Goal: Task Accomplishment & Management: Use online tool/utility

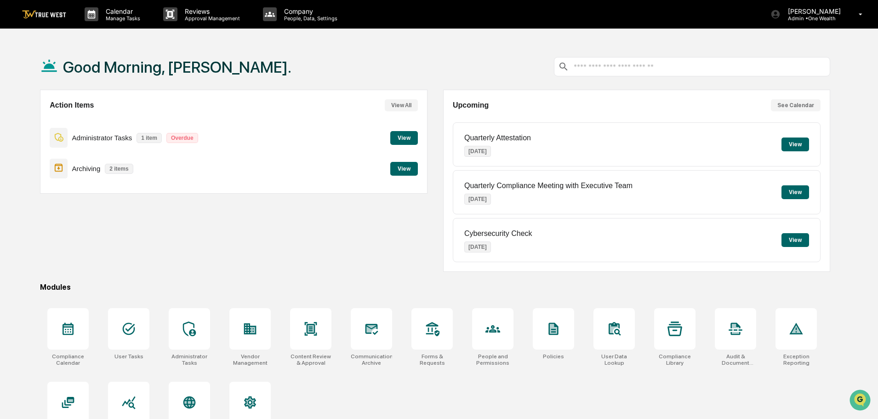
click at [403, 165] on button "View" at bounding box center [404, 169] width 28 height 14
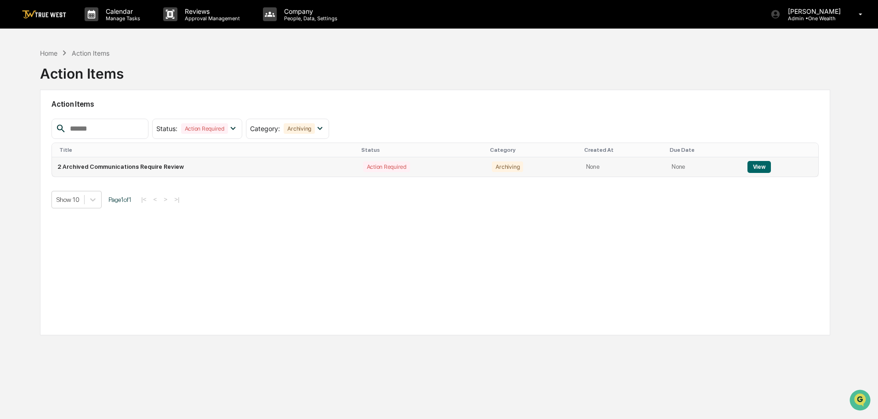
click at [754, 164] on button "View" at bounding box center [758, 167] width 23 height 12
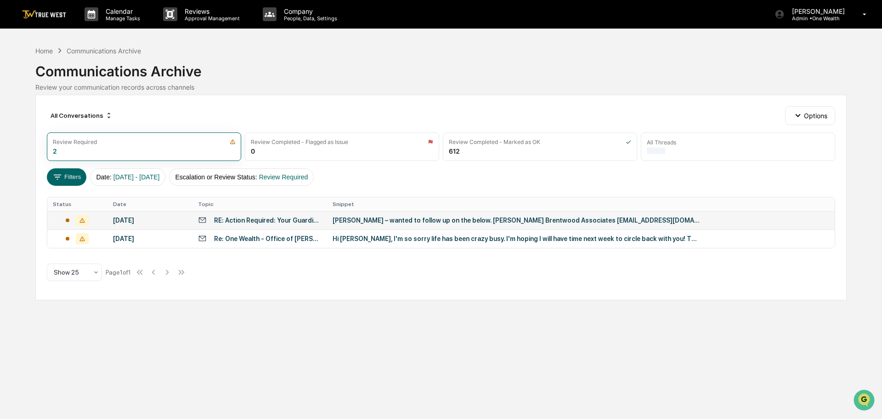
click at [414, 221] on div "[PERSON_NAME] – wanted to follow up on the below. [PERSON_NAME] Brentwood Assoc…" at bounding box center [517, 219] width 368 height 7
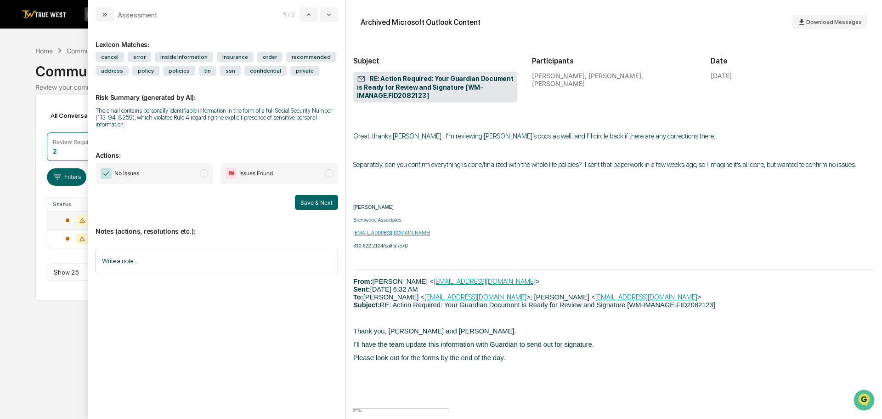
scroll to position [689, 0]
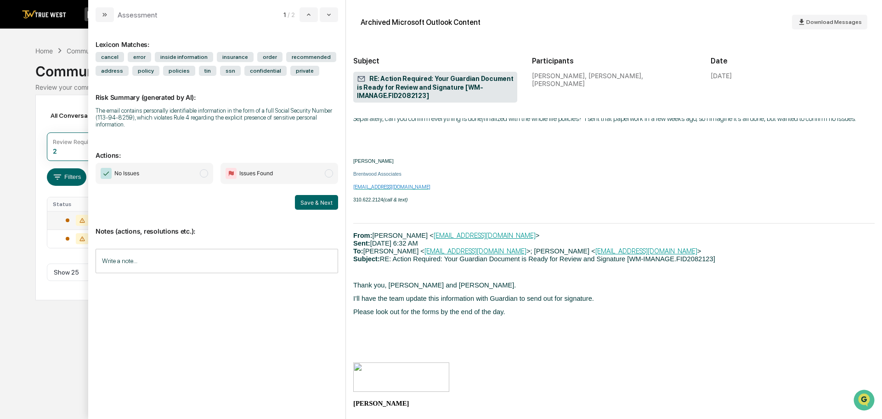
click at [202, 171] on span "modal" at bounding box center [204, 173] width 8 height 8
click at [310, 200] on button "Save & Next" at bounding box center [316, 202] width 43 height 15
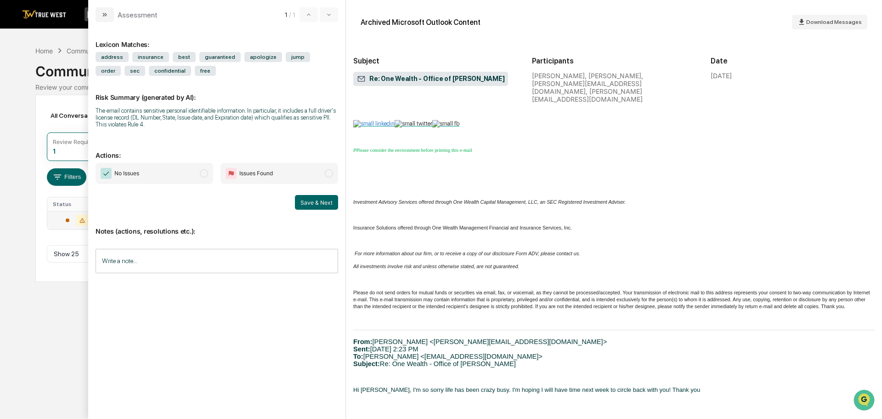
scroll to position [873, 0]
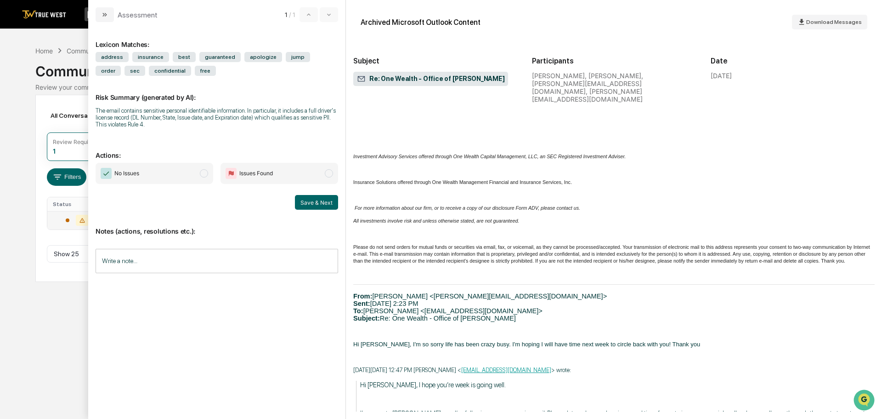
click at [203, 173] on span "modal" at bounding box center [204, 173] width 8 height 8
click at [306, 202] on button "Save & Next" at bounding box center [316, 202] width 43 height 15
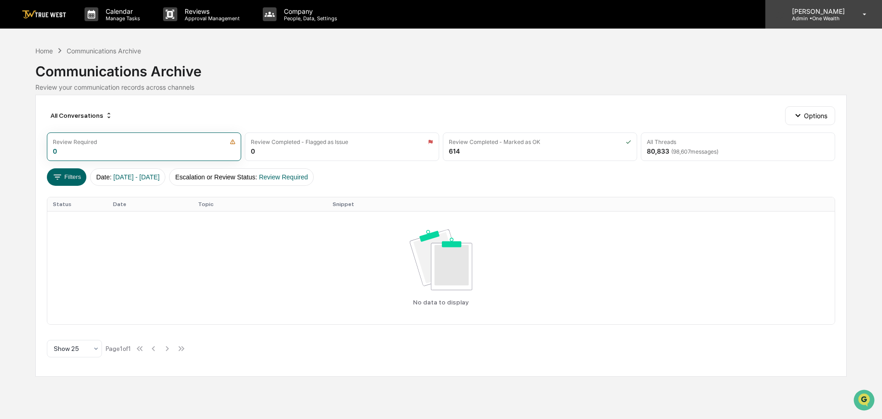
click at [820, 18] on p "Admin • One Wealth" at bounding box center [817, 18] width 65 height 6
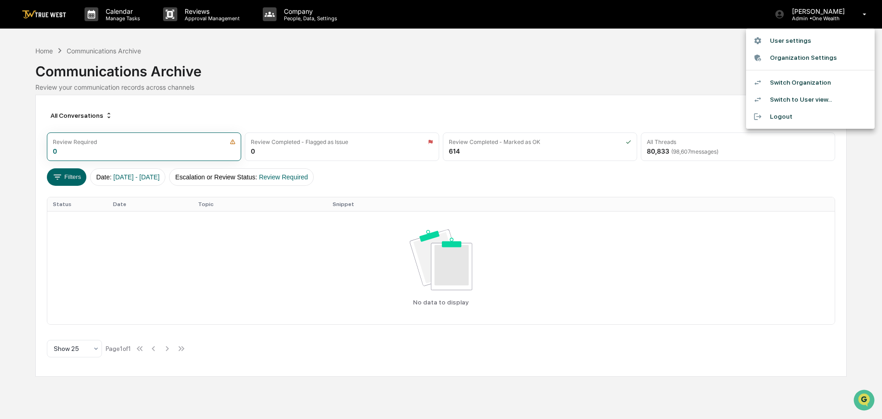
click at [777, 81] on li "Switch Organization" at bounding box center [810, 82] width 129 height 17
